Goal: Task Accomplishment & Management: Manage account settings

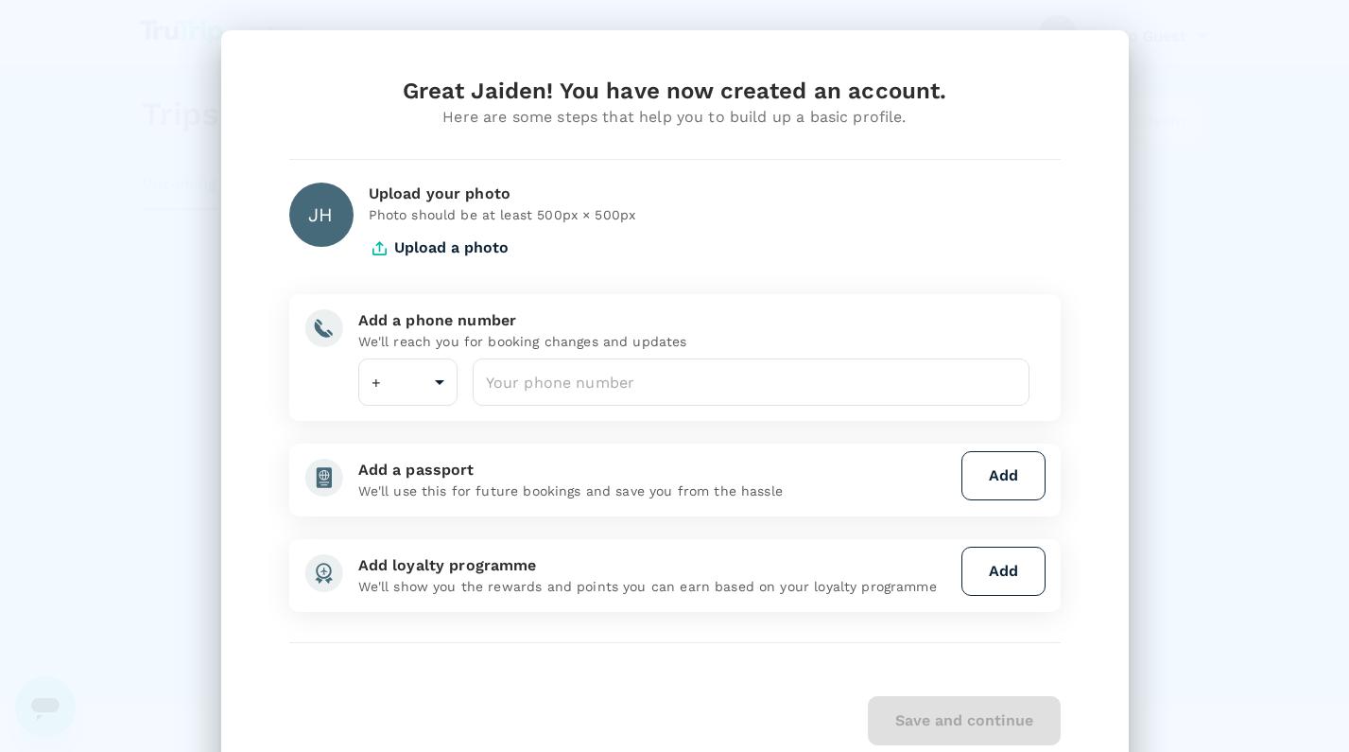
type input "65"
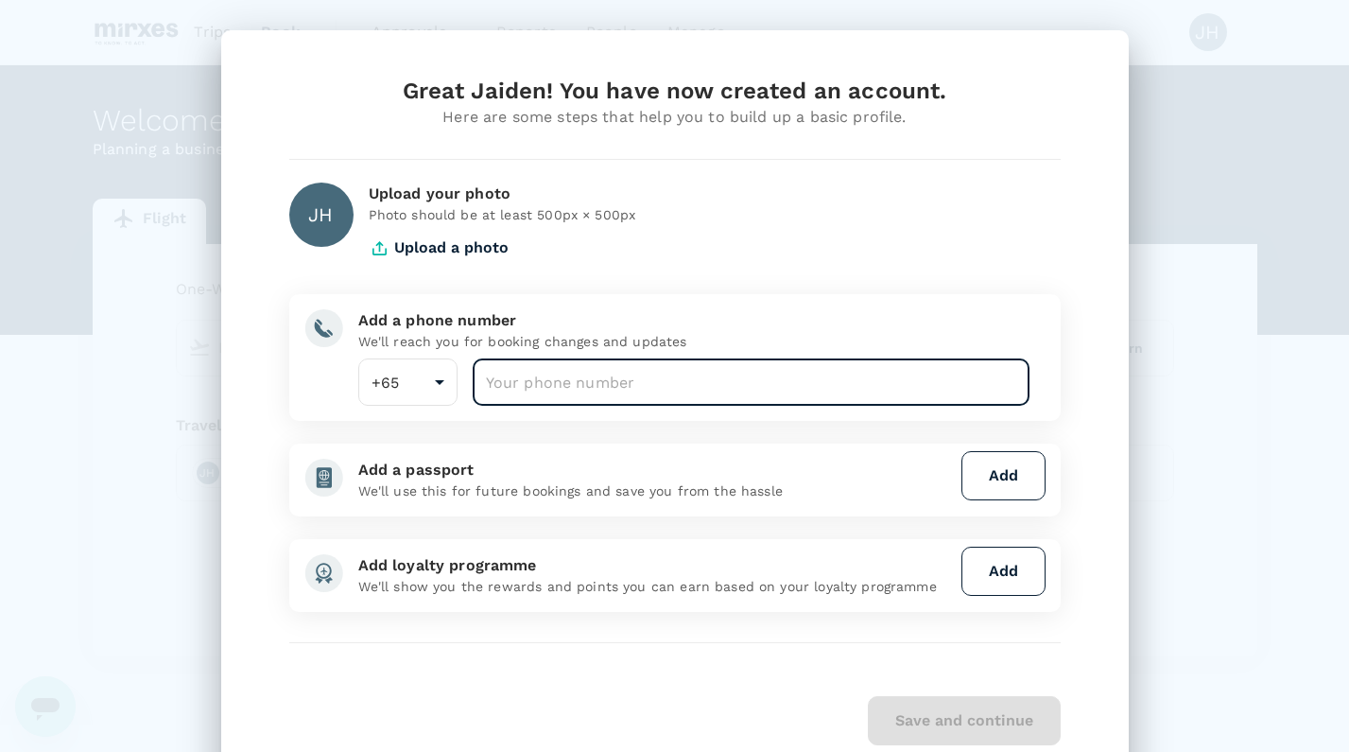
click at [823, 405] on input "number" at bounding box center [752, 381] width 558 height 47
type input "9"
type input "82884989"
click at [807, 464] on div "Add a passport" at bounding box center [656, 470] width 596 height 23
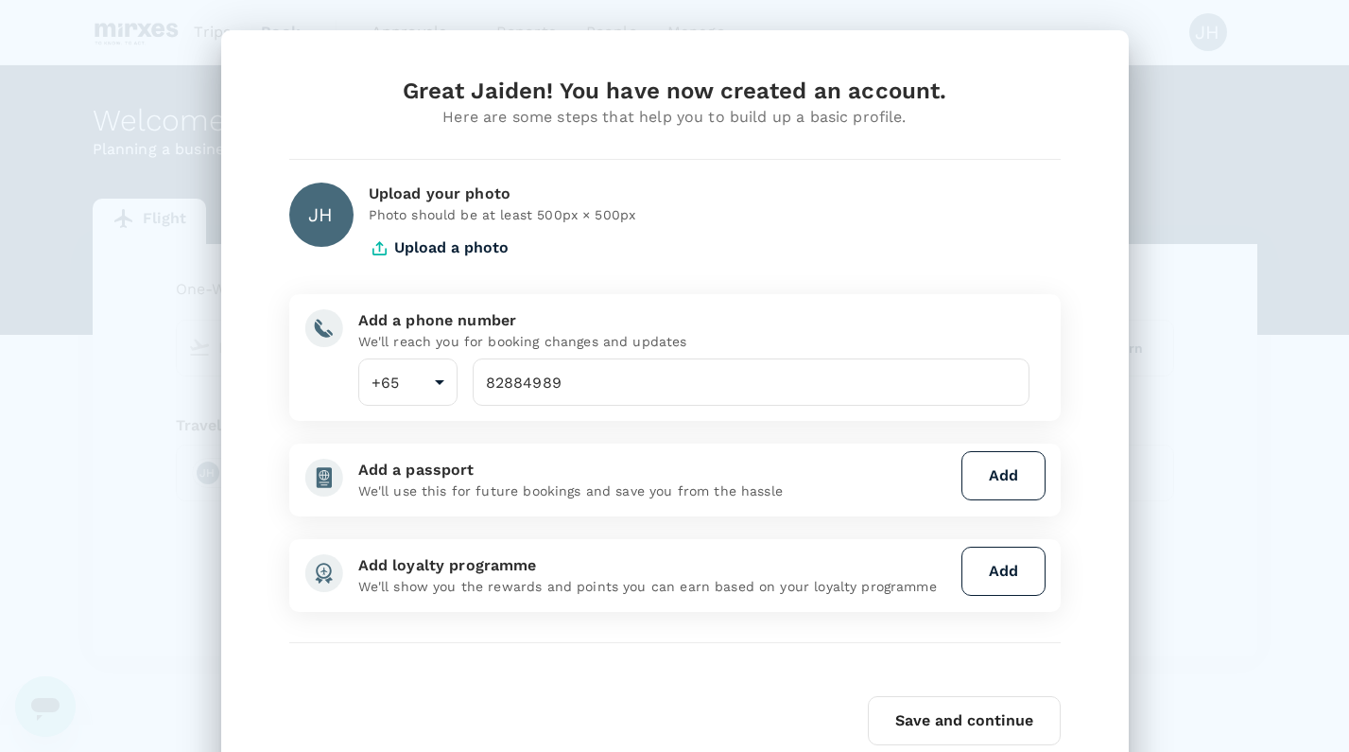
click at [1017, 476] on button "Add" at bounding box center [1003, 475] width 84 height 49
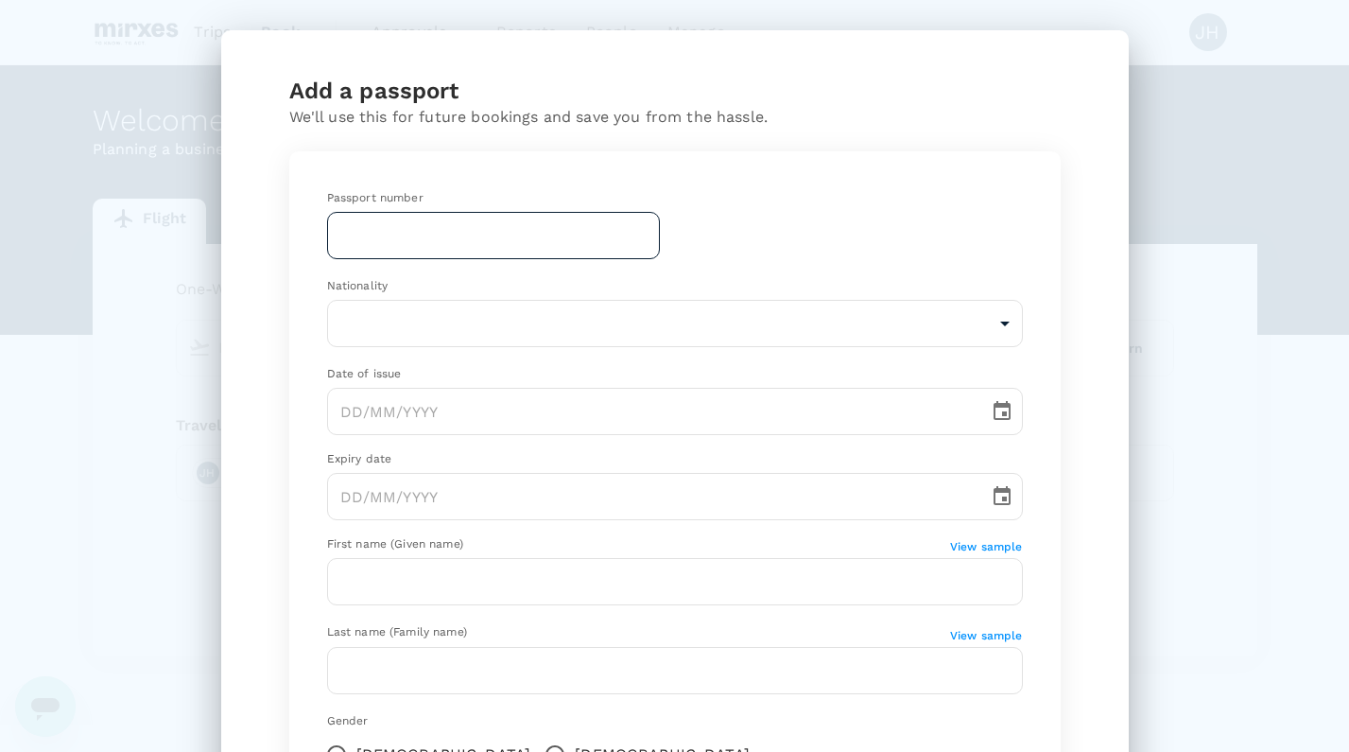
click at [409, 241] on input "text" at bounding box center [493, 235] width 333 height 47
type input "K5676752N"
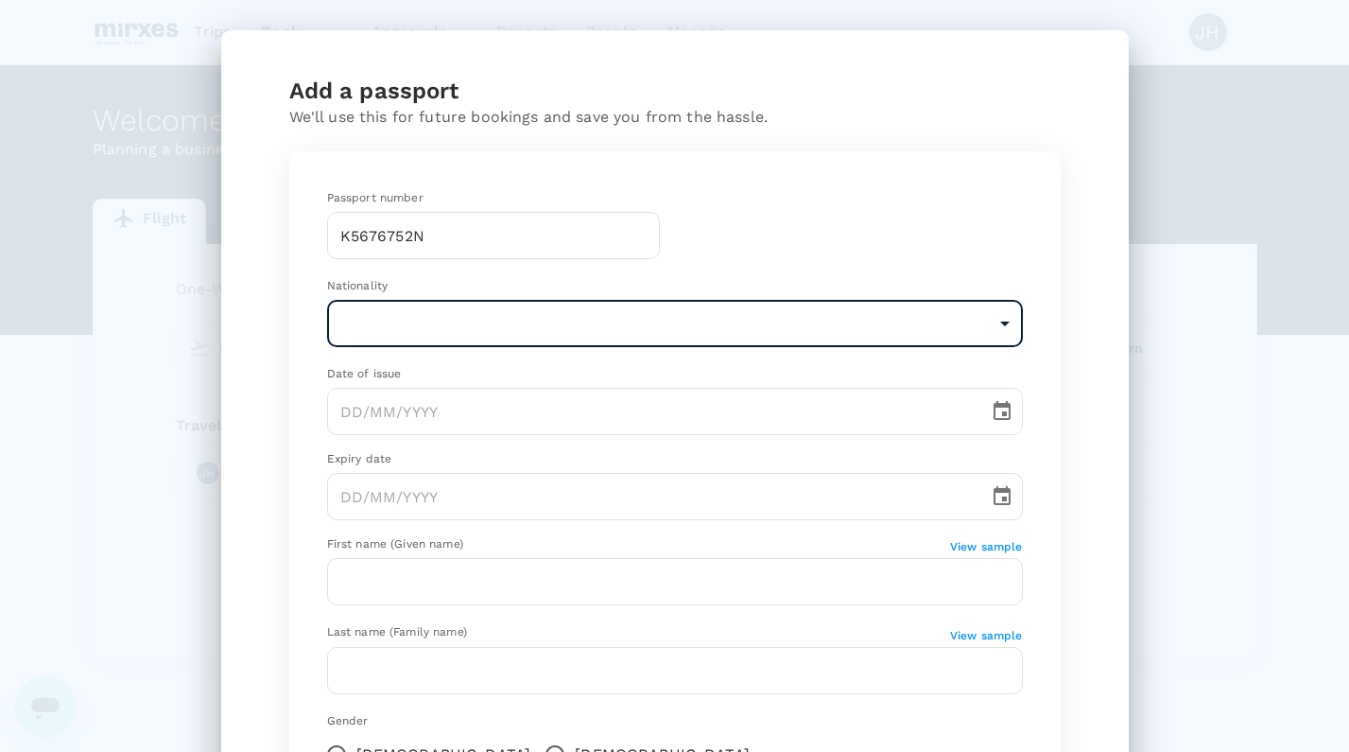
click at [666, 327] on body "Trips Book Approvals 0 Reports People Manage JH Welcome , [GEOGRAPHIC_DATA] . P…" at bounding box center [674, 387] width 1349 height 775
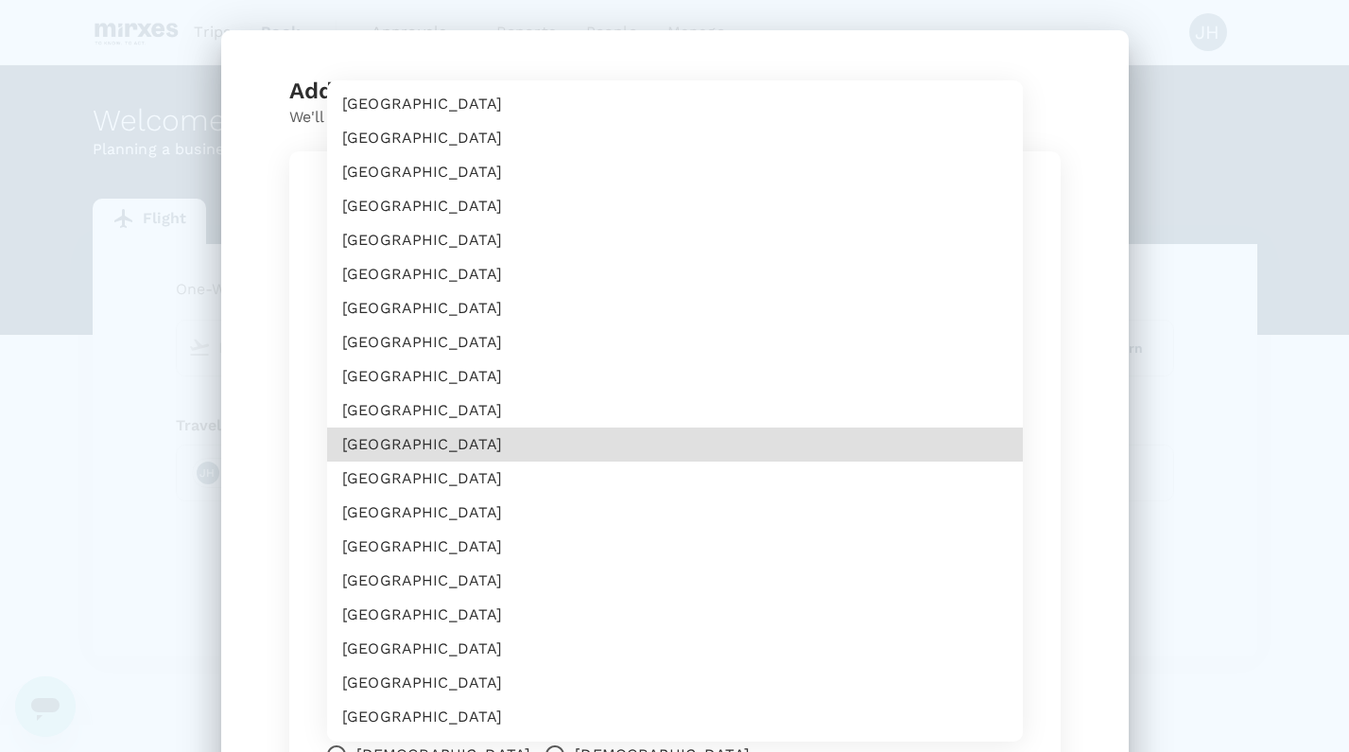
scroll to position [5004, 0]
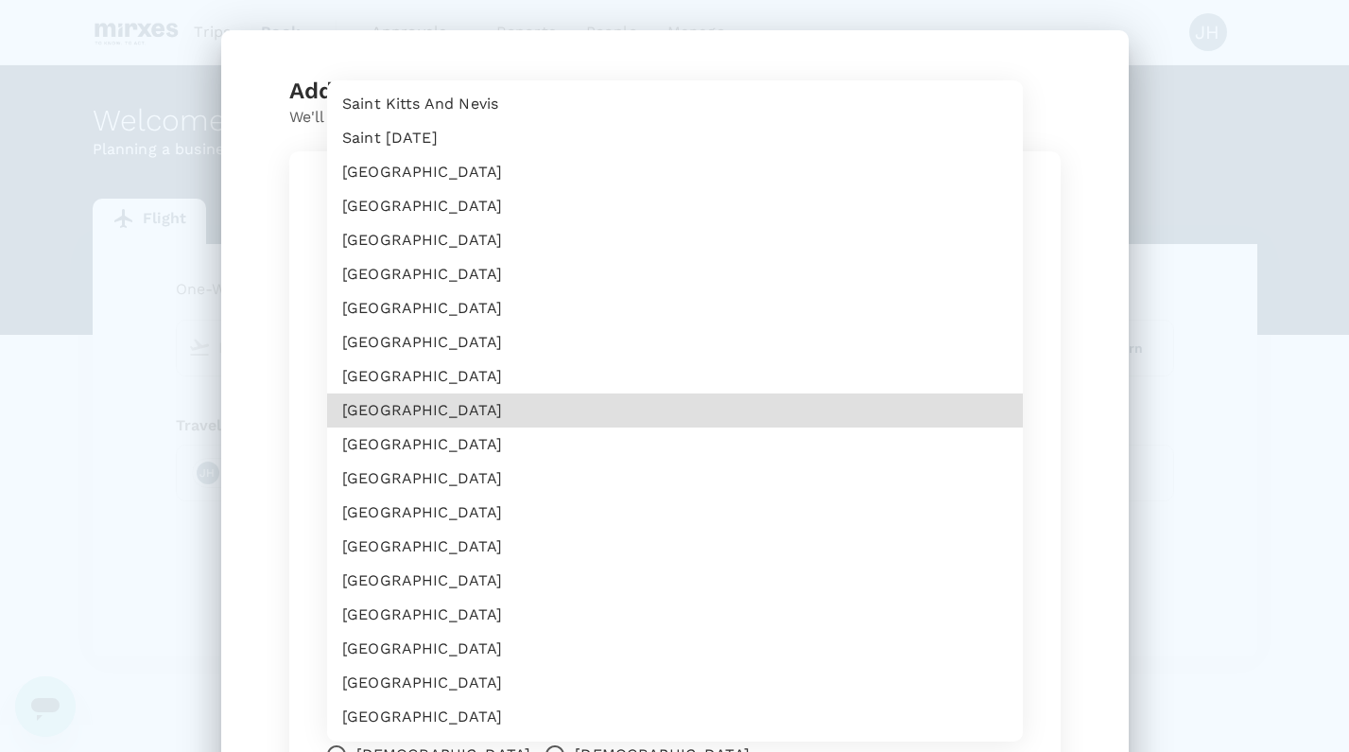
click at [385, 448] on li "[GEOGRAPHIC_DATA]" at bounding box center [675, 444] width 696 height 34
type input "SG"
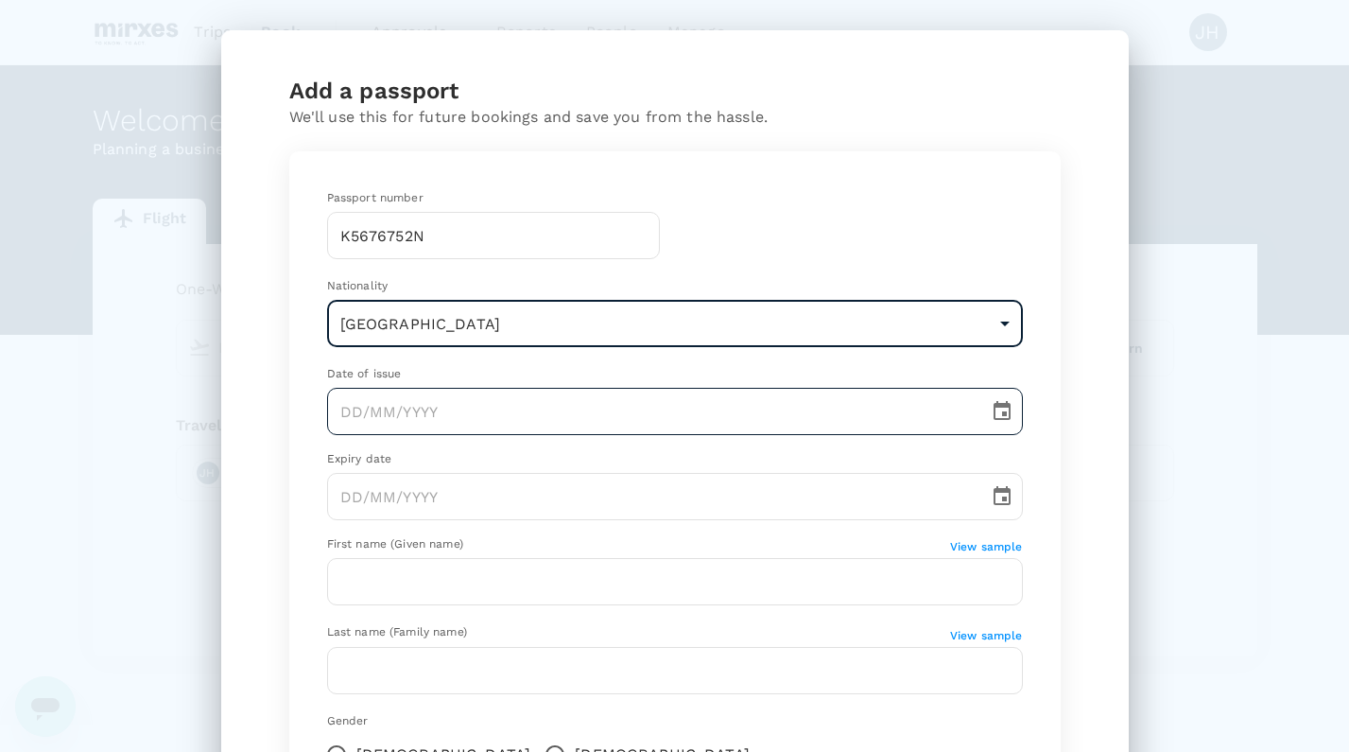
click at [512, 405] on input "text" at bounding box center [651, 411] width 649 height 47
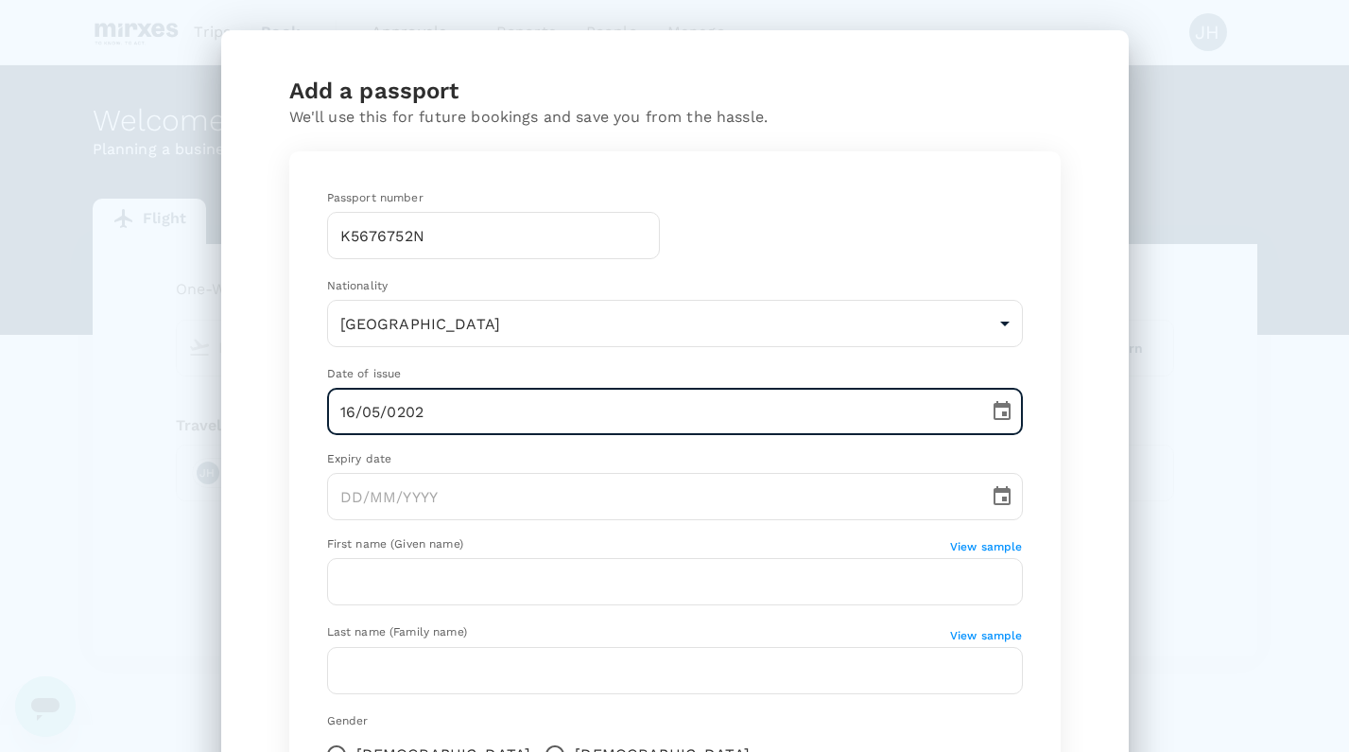
type input "[DATE]"
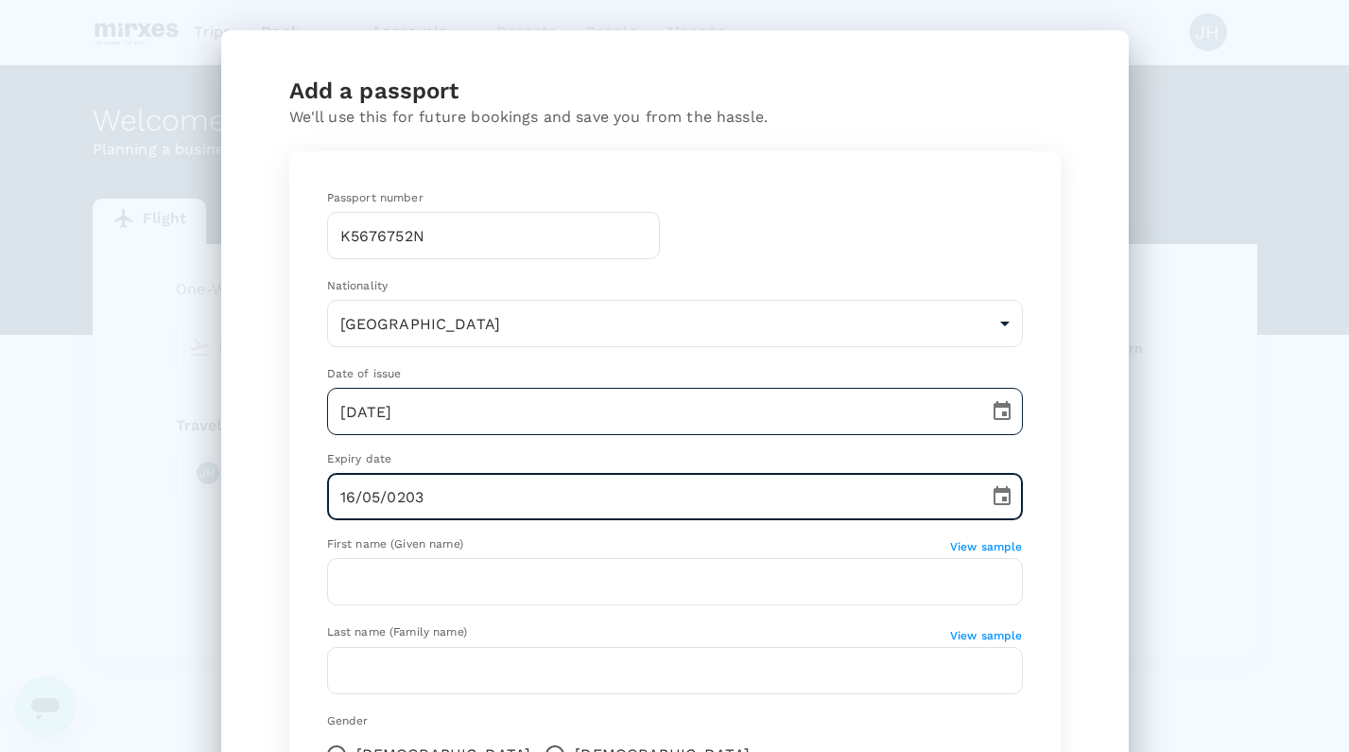
type input "[DATE]"
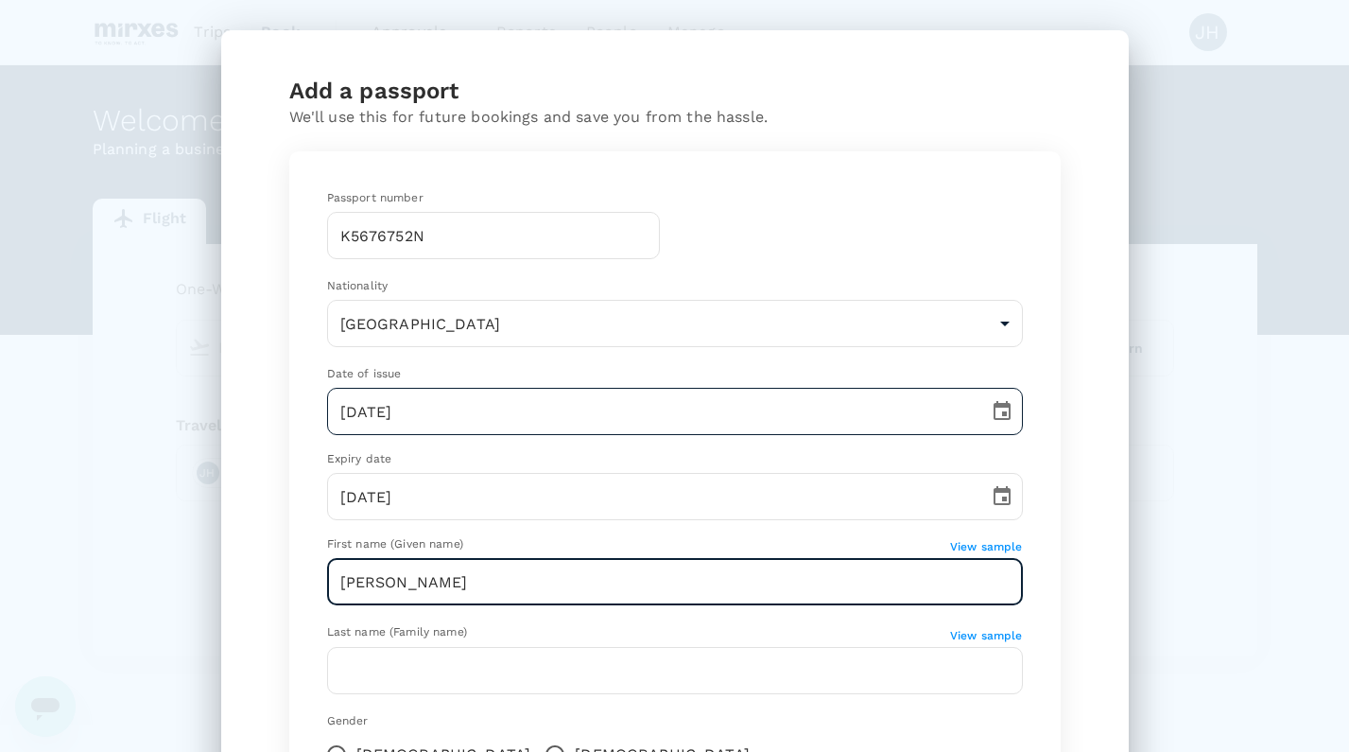
type input "[PERSON_NAME]"
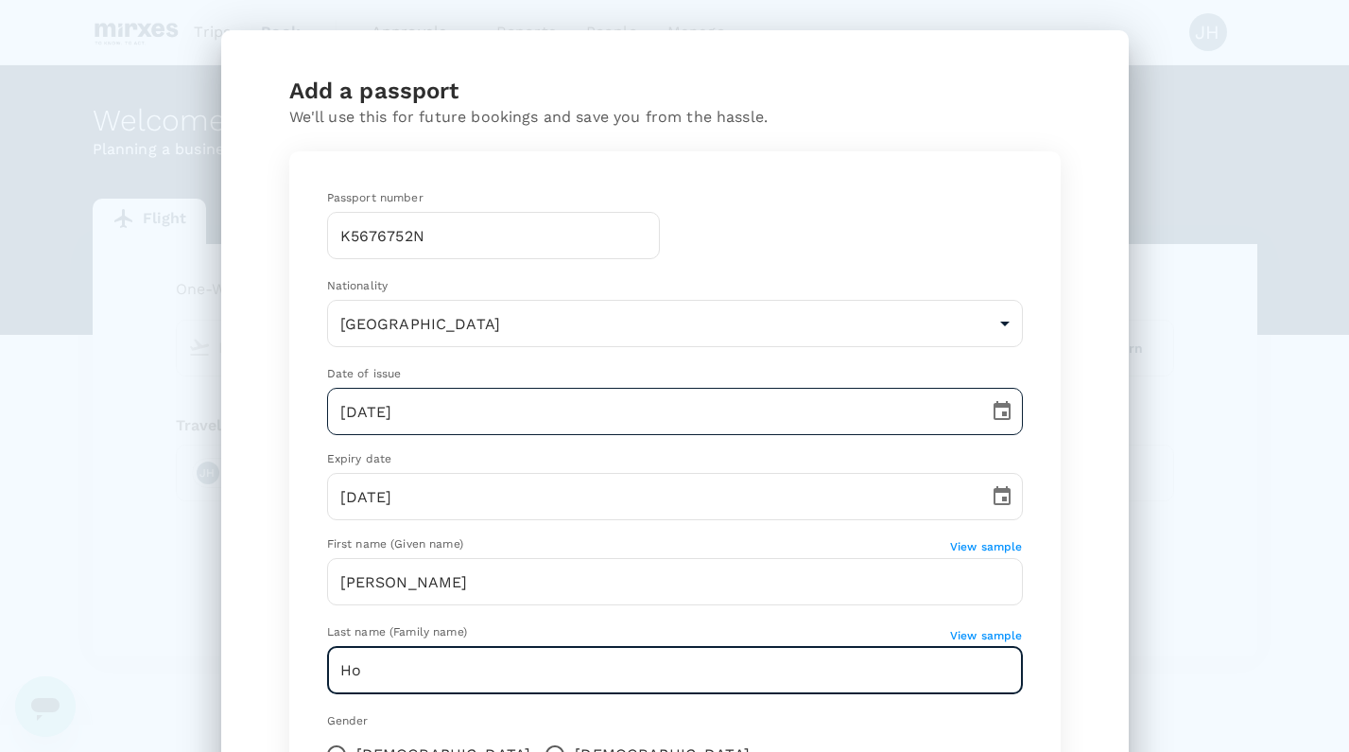
type input "Ho"
type input "DD/MM/YYYY"
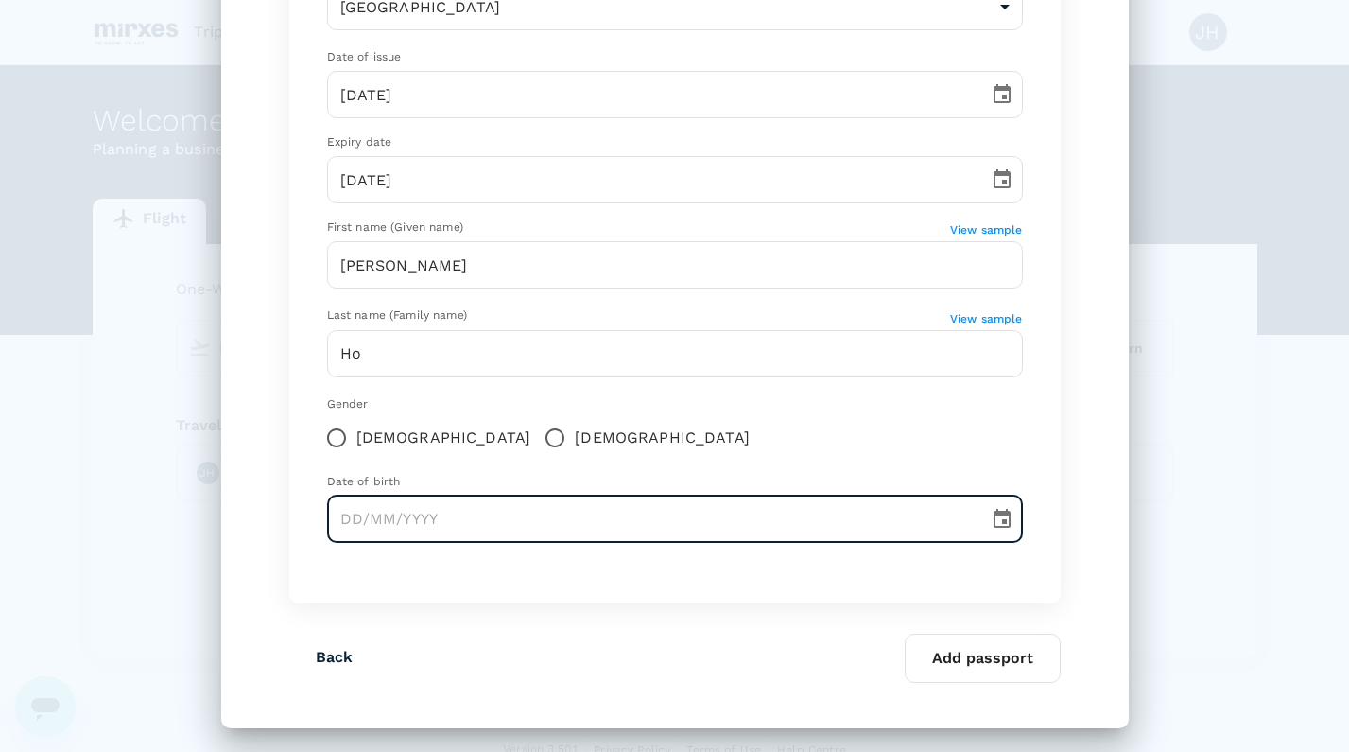
click at [346, 431] on input "[DEMOGRAPHIC_DATA]" at bounding box center [337, 438] width 40 height 40
radio input "true"
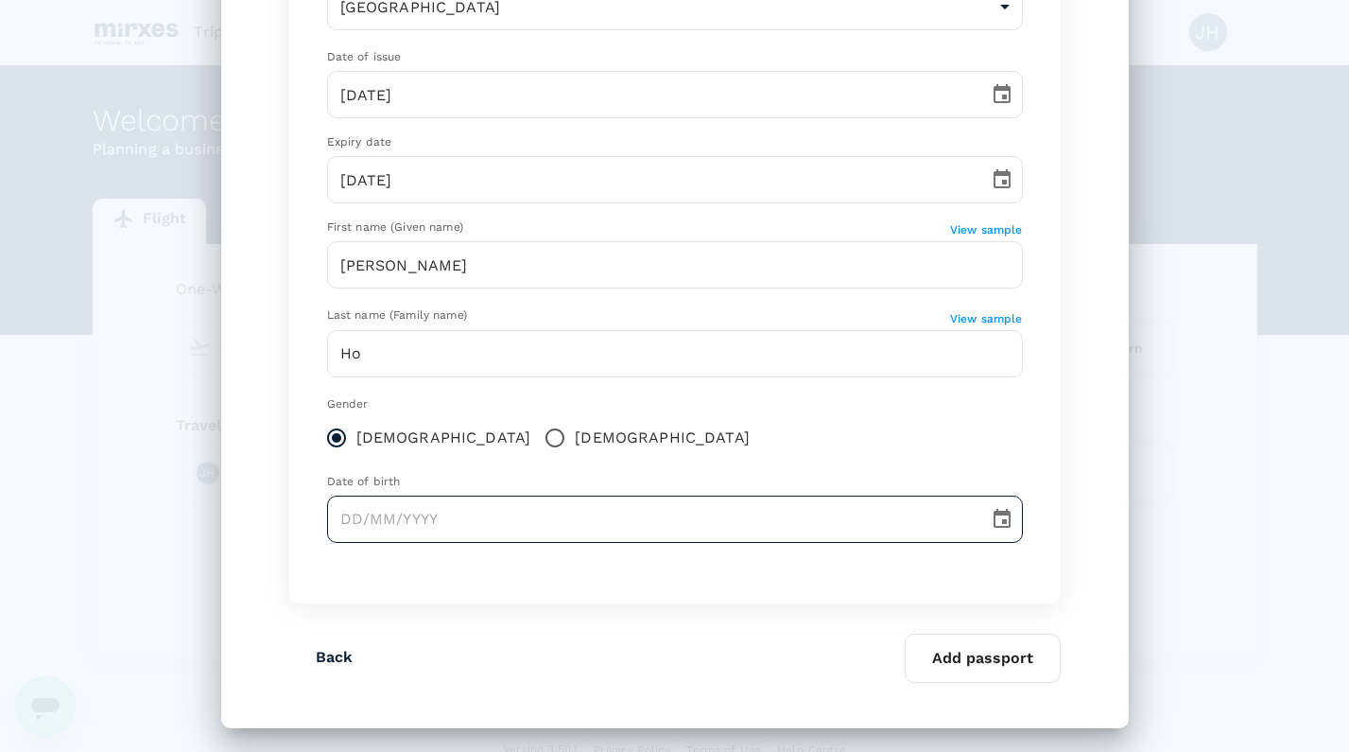
click at [386, 504] on input "text" at bounding box center [651, 518] width 649 height 47
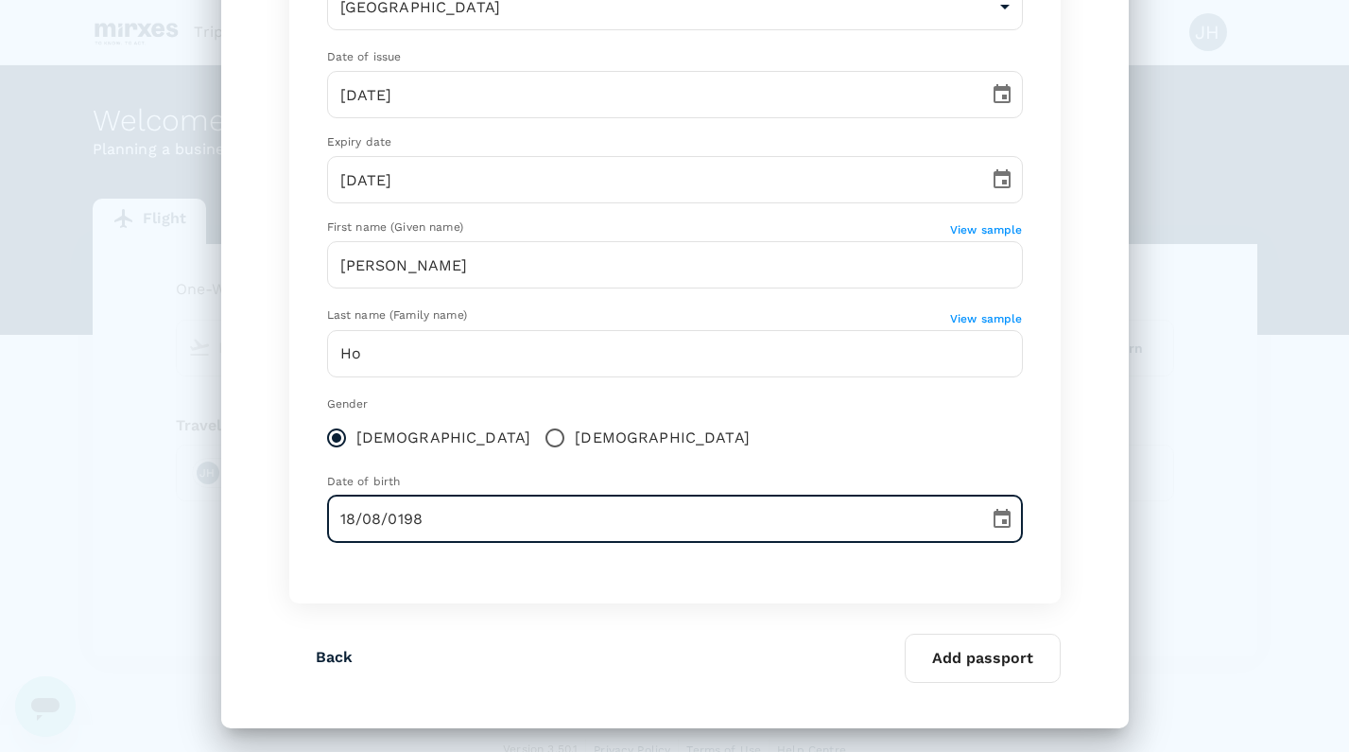
type input "[DATE]"
click at [993, 657] on button "Add passport" at bounding box center [983, 657] width 156 height 49
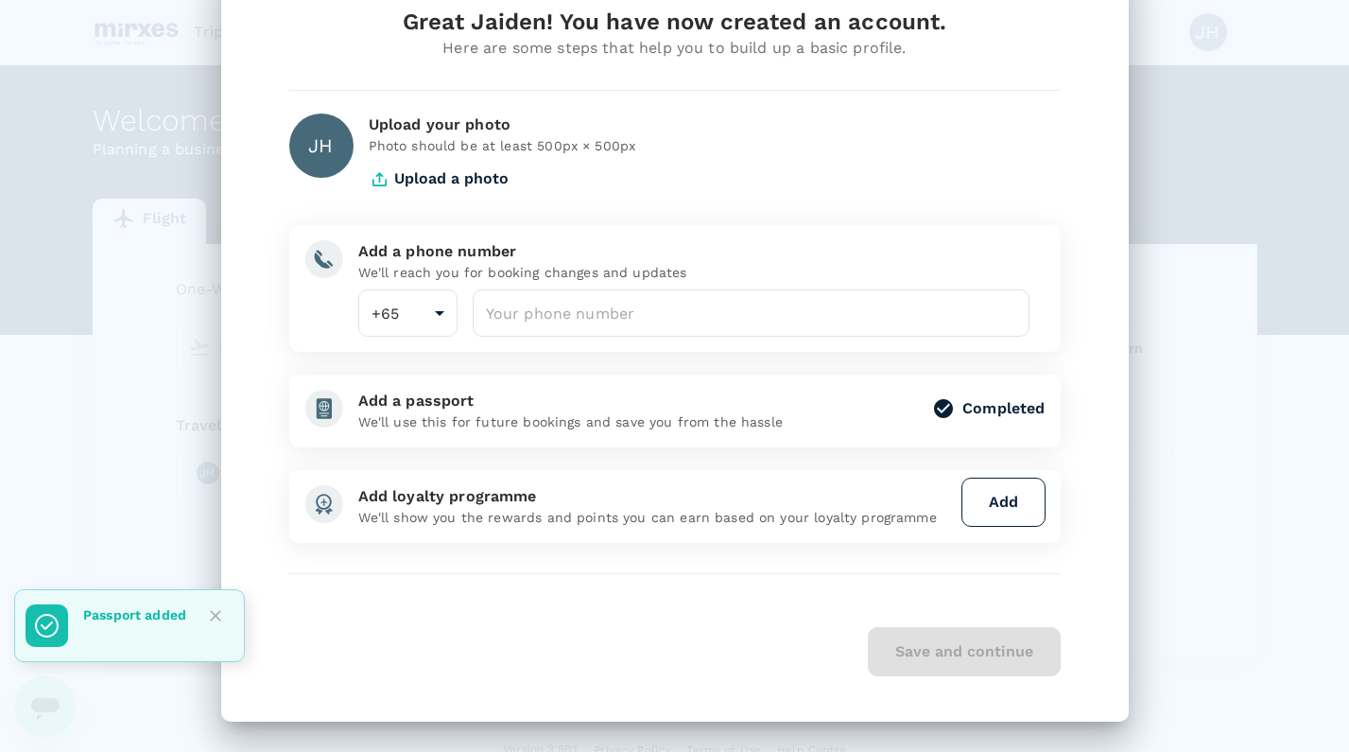
scroll to position [69, 0]
click at [227, 614] on button "Close" at bounding box center [215, 615] width 28 height 28
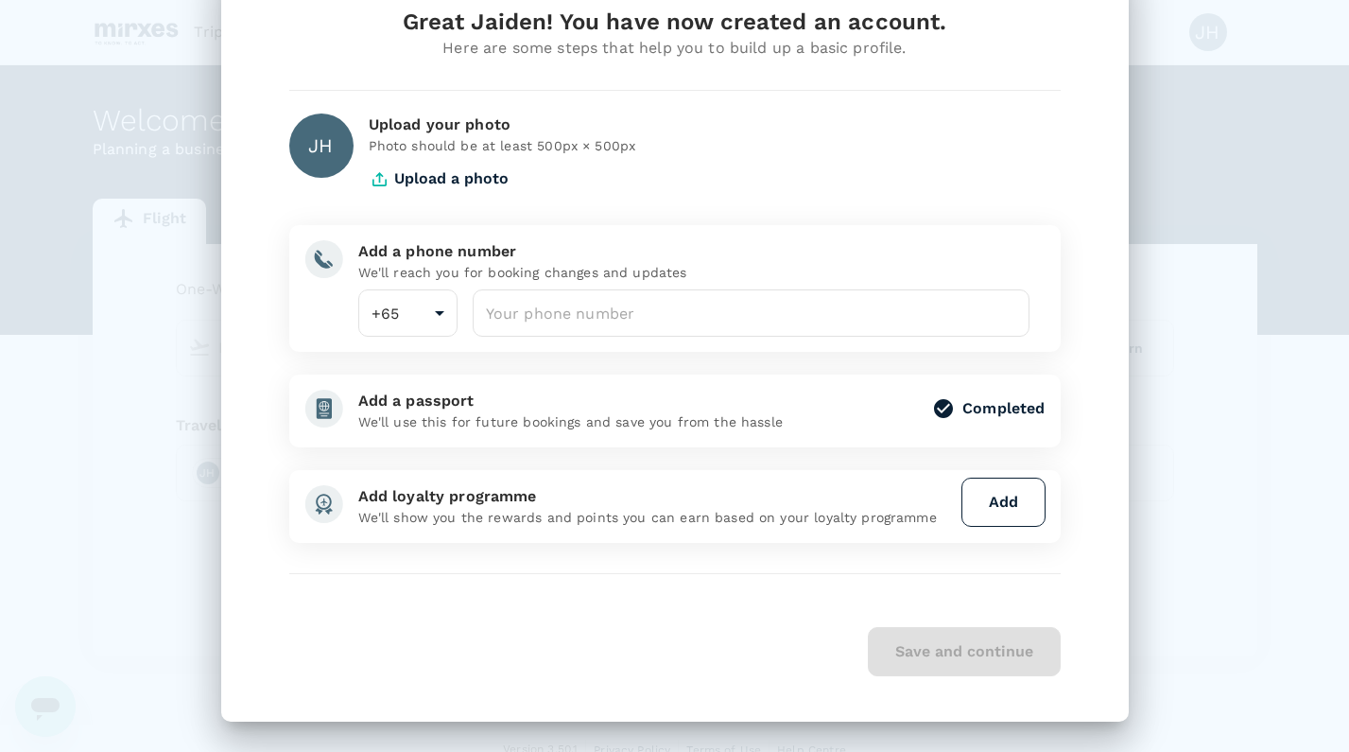
click at [994, 492] on button "Add" at bounding box center [1003, 501] width 84 height 49
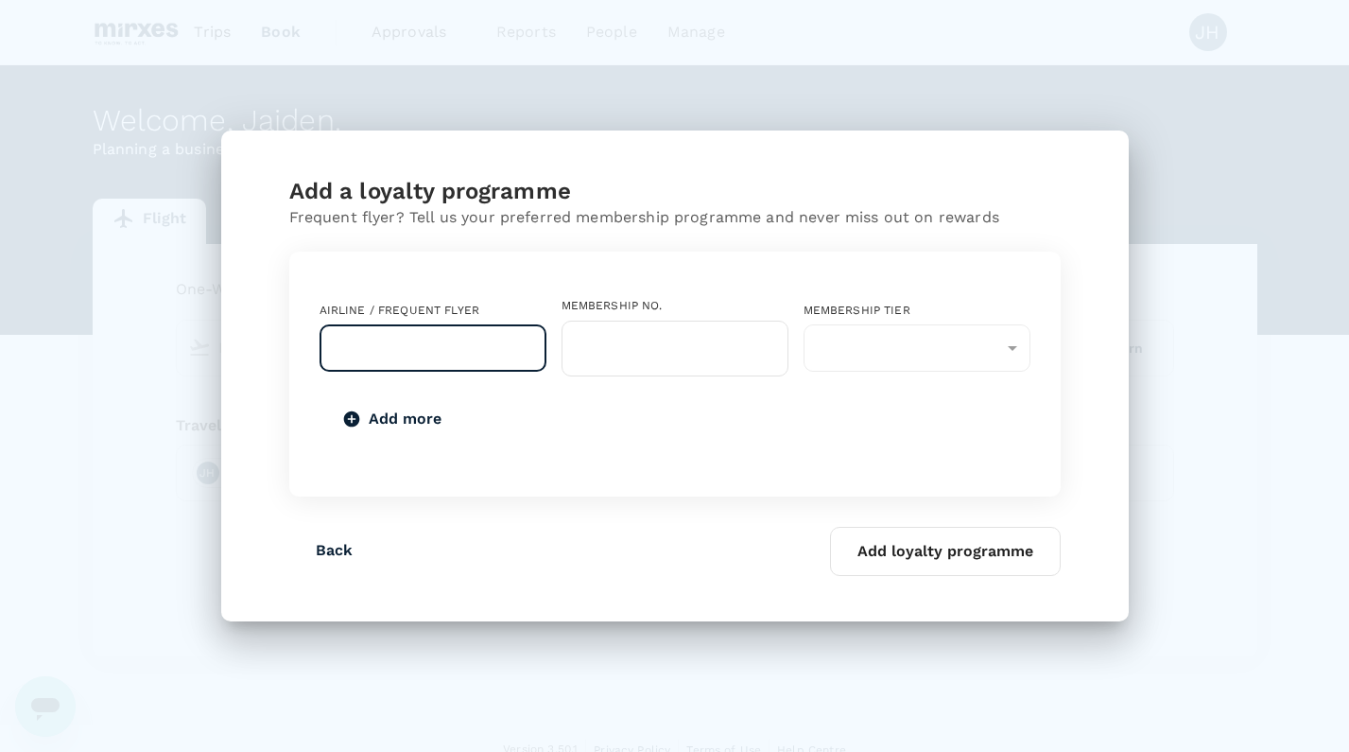
click at [377, 350] on input "text" at bounding box center [419, 348] width 182 height 36
type input "i"
drag, startPoint x: 377, startPoint y: 350, endPoint x: 468, endPoint y: 413, distance: 110.7
click at [468, 413] on li "Singapore Airlines PPS Club/ KrisFlyer" at bounding box center [433, 407] width 227 height 57
type input "Singapore Airlines PPS Club/ KrisFlyer"
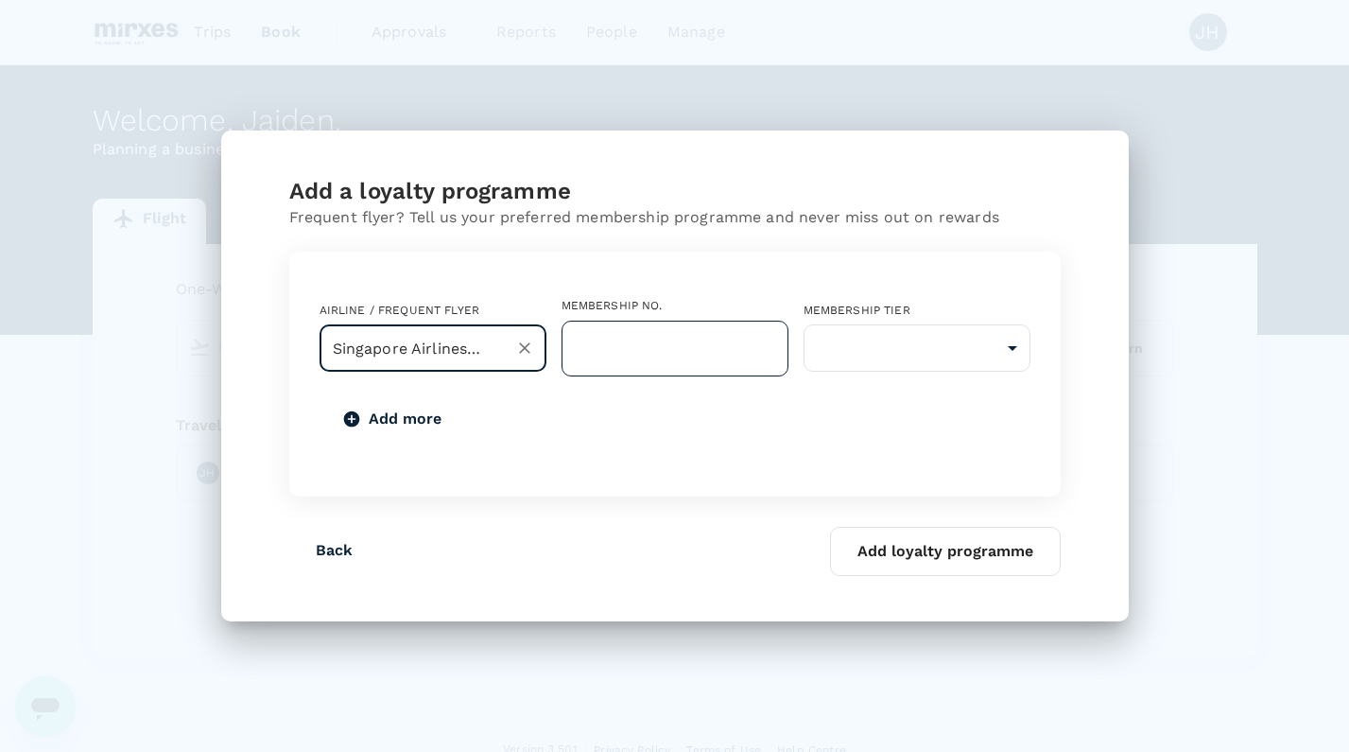
click at [668, 345] on input "text" at bounding box center [675, 348] width 227 height 56
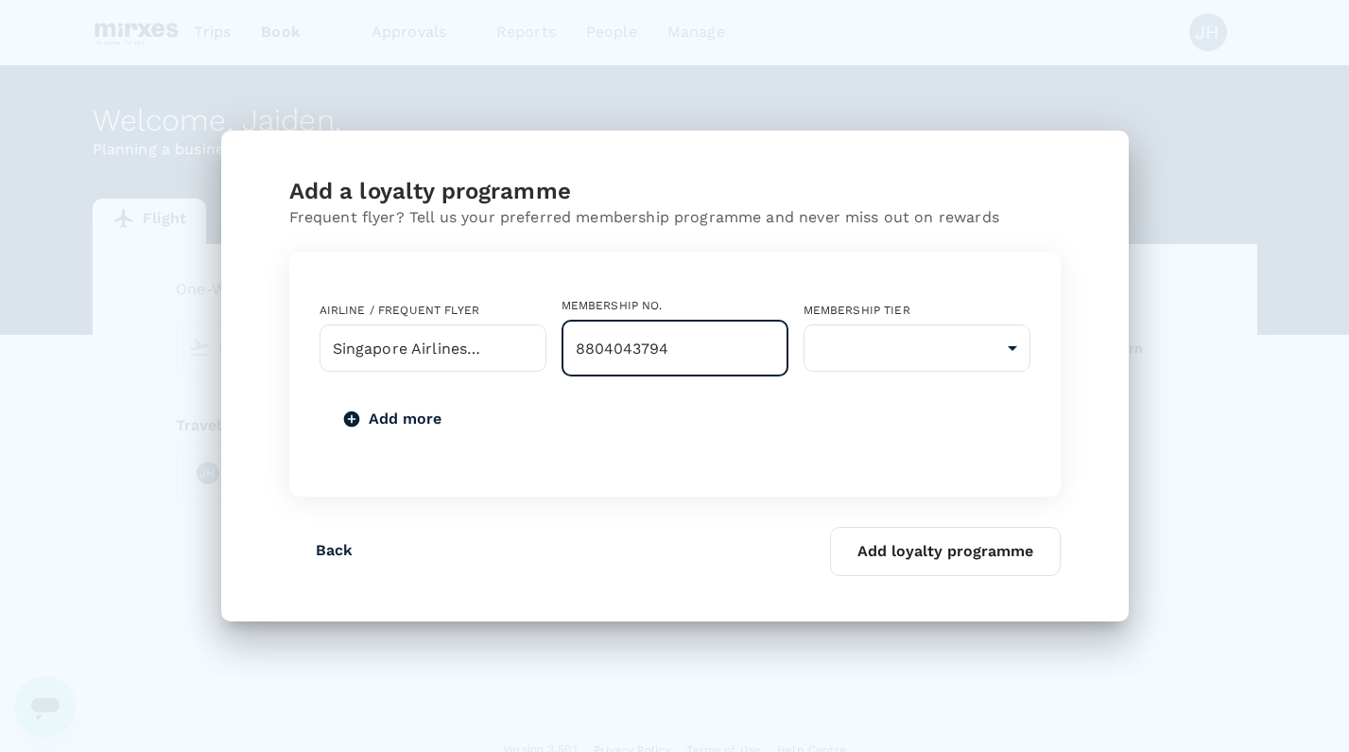
type input "8804043794"
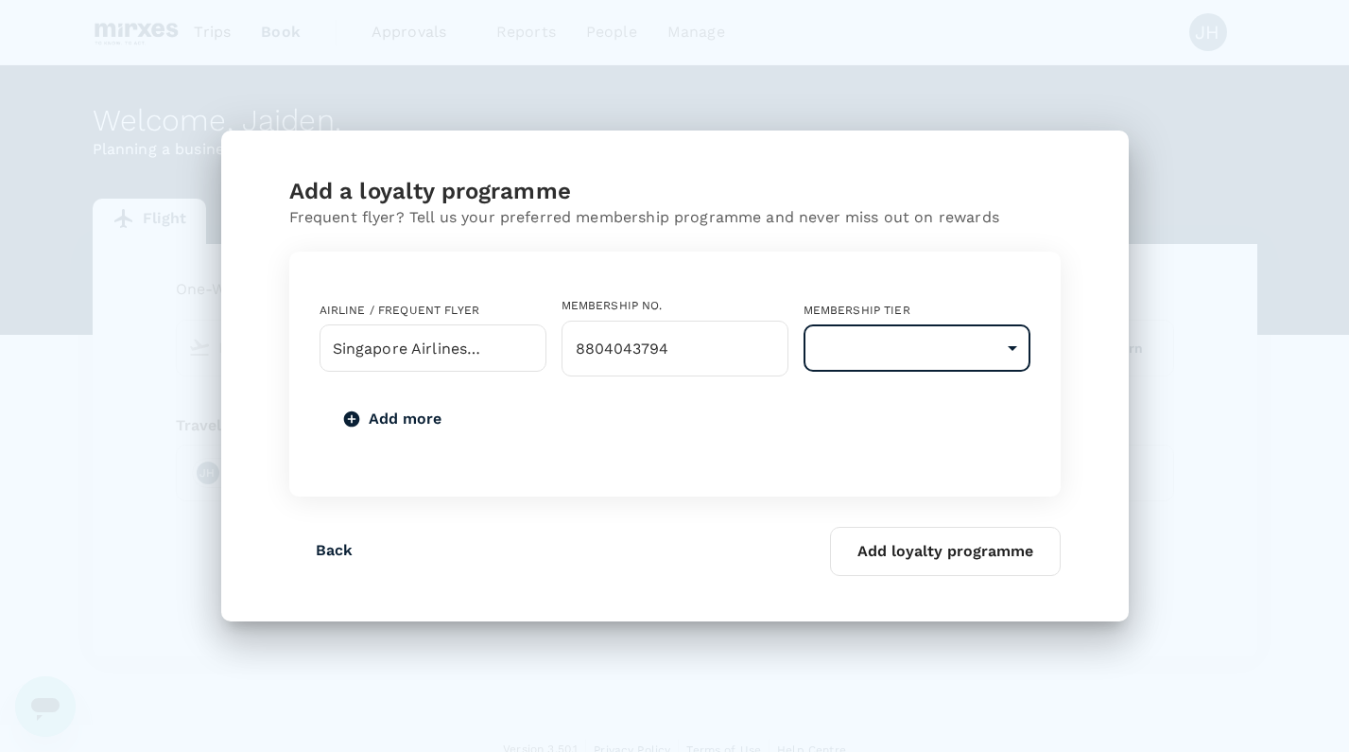
click at [924, 345] on body "Trips Book Approvals 0 Reports People Manage JH Welcome , [GEOGRAPHIC_DATA] . P…" at bounding box center [674, 387] width 1349 height 775
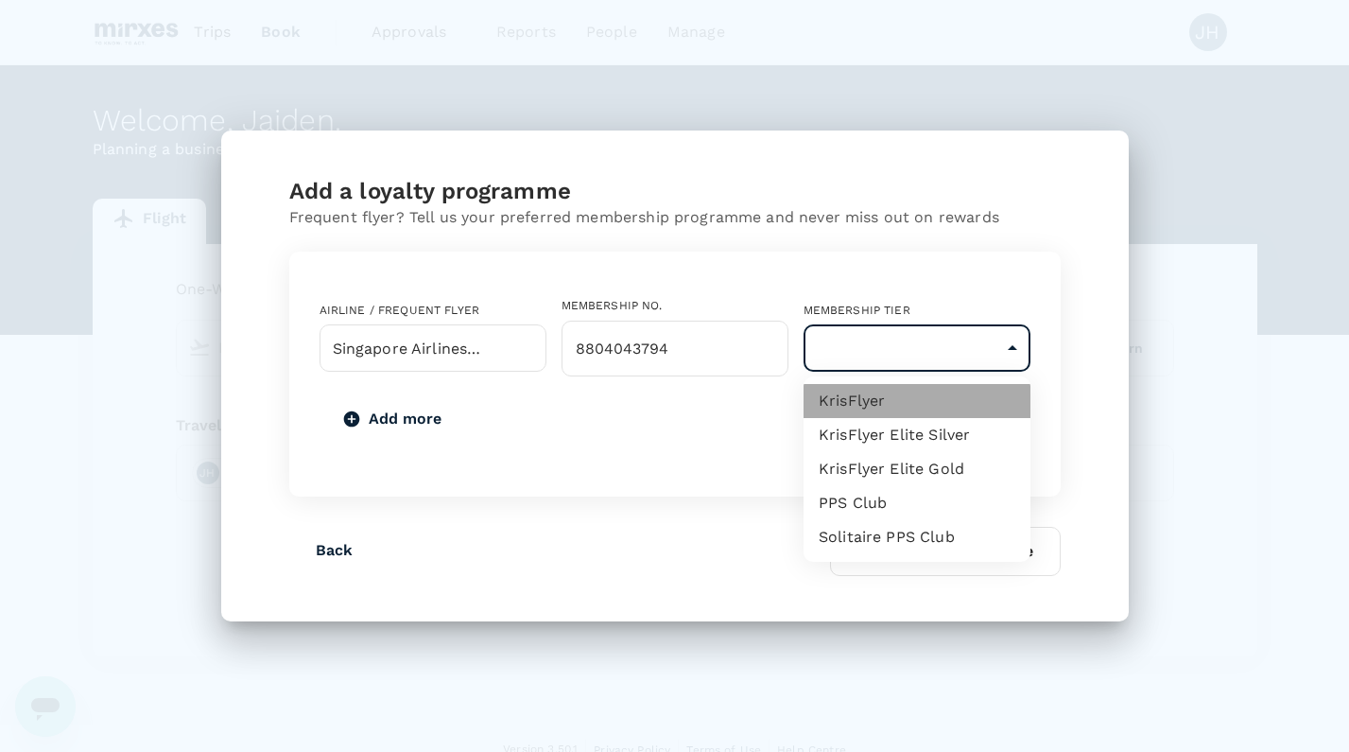
click at [907, 407] on li "KrisFlyer" at bounding box center [917, 401] width 227 height 34
type input "1"
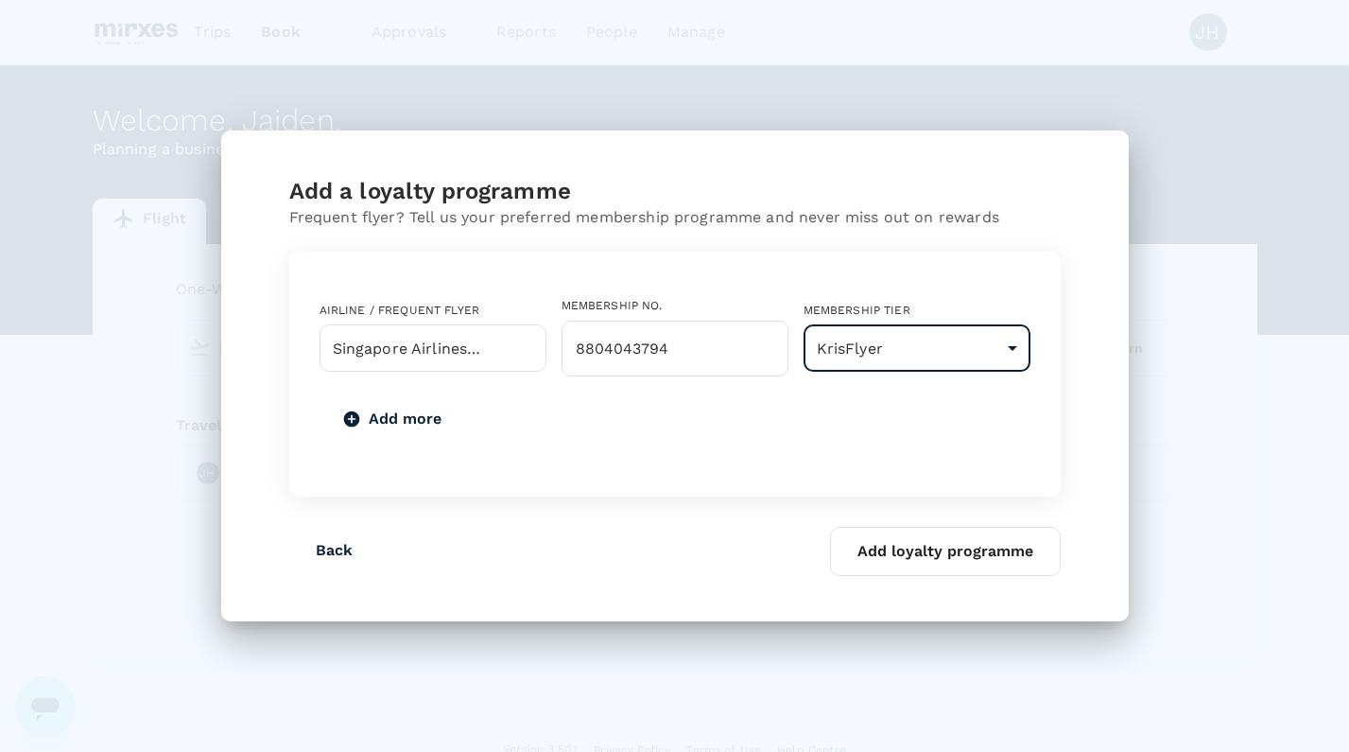
click at [919, 533] on button "Add loyalty programme" at bounding box center [945, 551] width 231 height 49
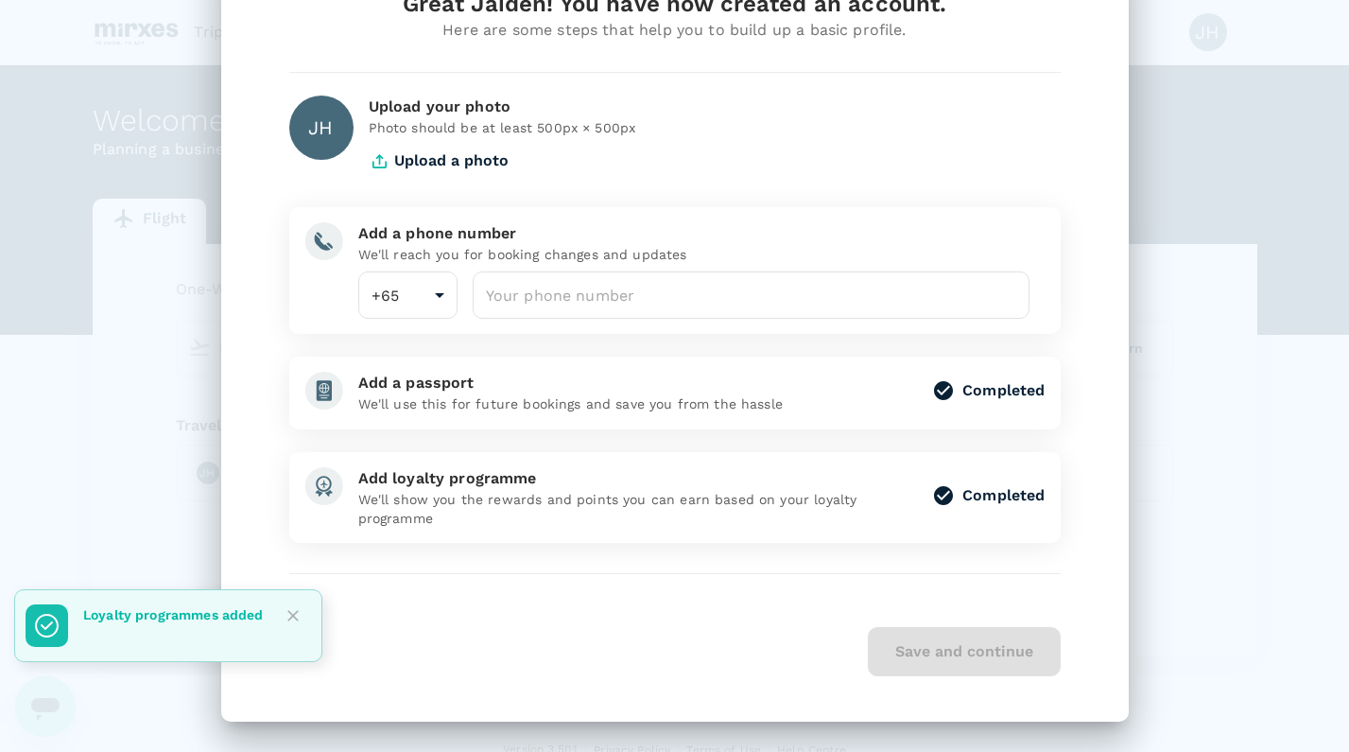
scroll to position [87, 0]
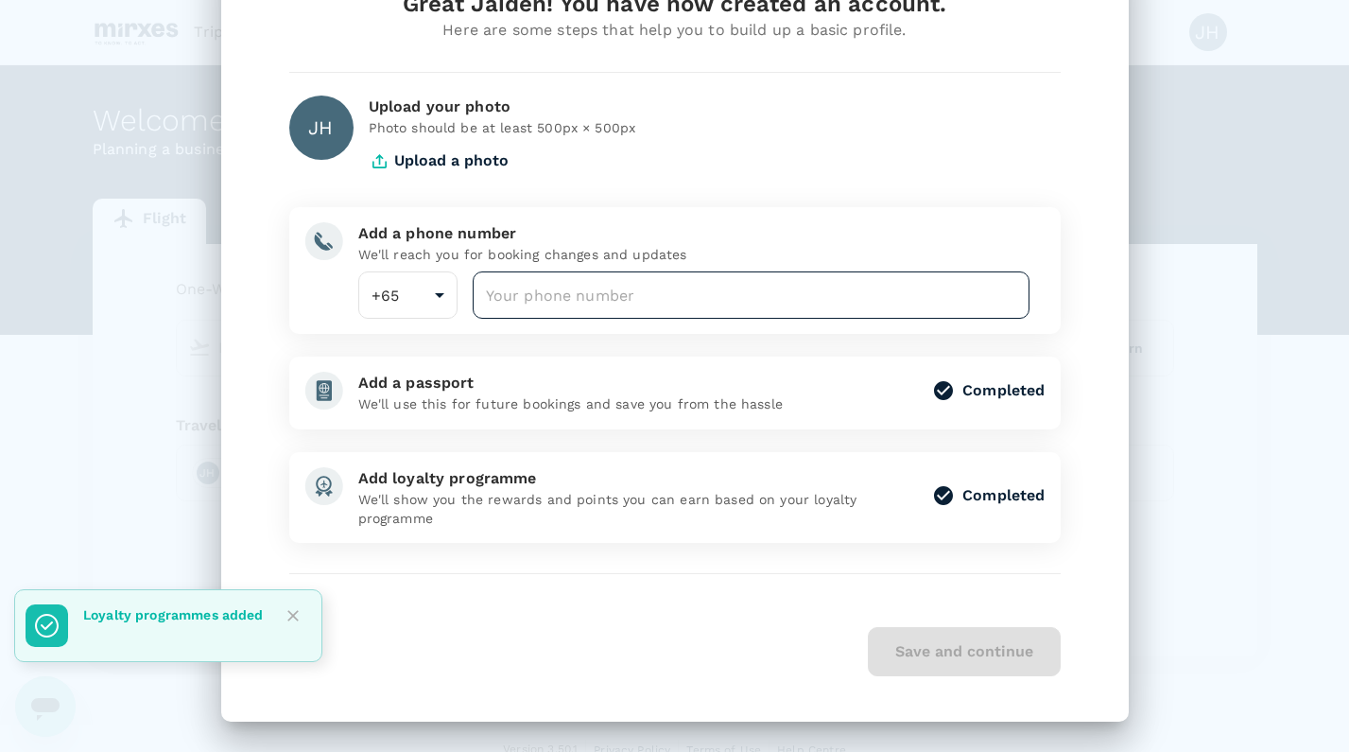
click at [545, 284] on input "number" at bounding box center [752, 294] width 558 height 47
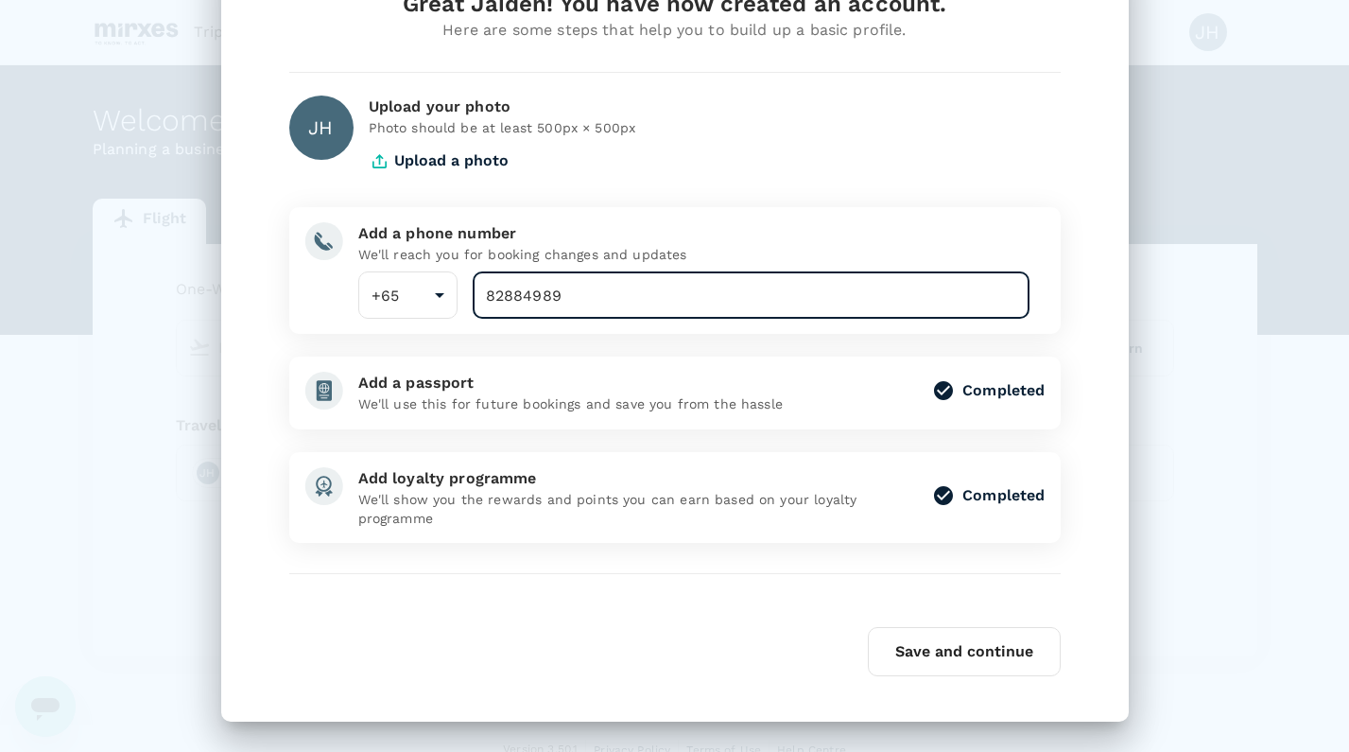
type input "82884989"
click at [915, 650] on button "Save and continue" at bounding box center [964, 651] width 193 height 49
